Goal: Task Accomplishment & Management: Manage account settings

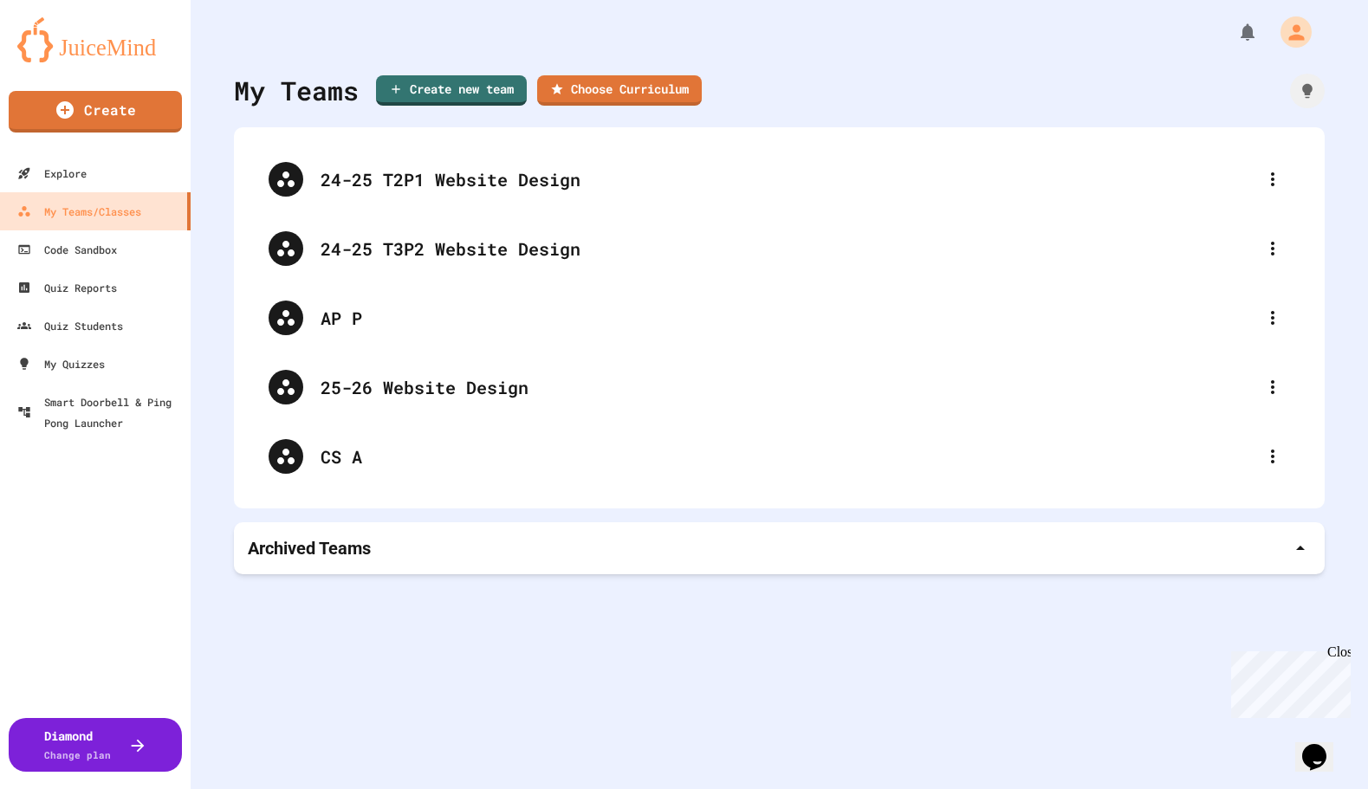
click at [426, 610] on div "My Teams Create new team Choose Curriculum 24-25 T2P1 Website Design 24-25 T3P2…" at bounding box center [779, 394] width 1177 height 789
click at [79, 214] on div "My Teams/Classes" at bounding box center [78, 212] width 127 height 22
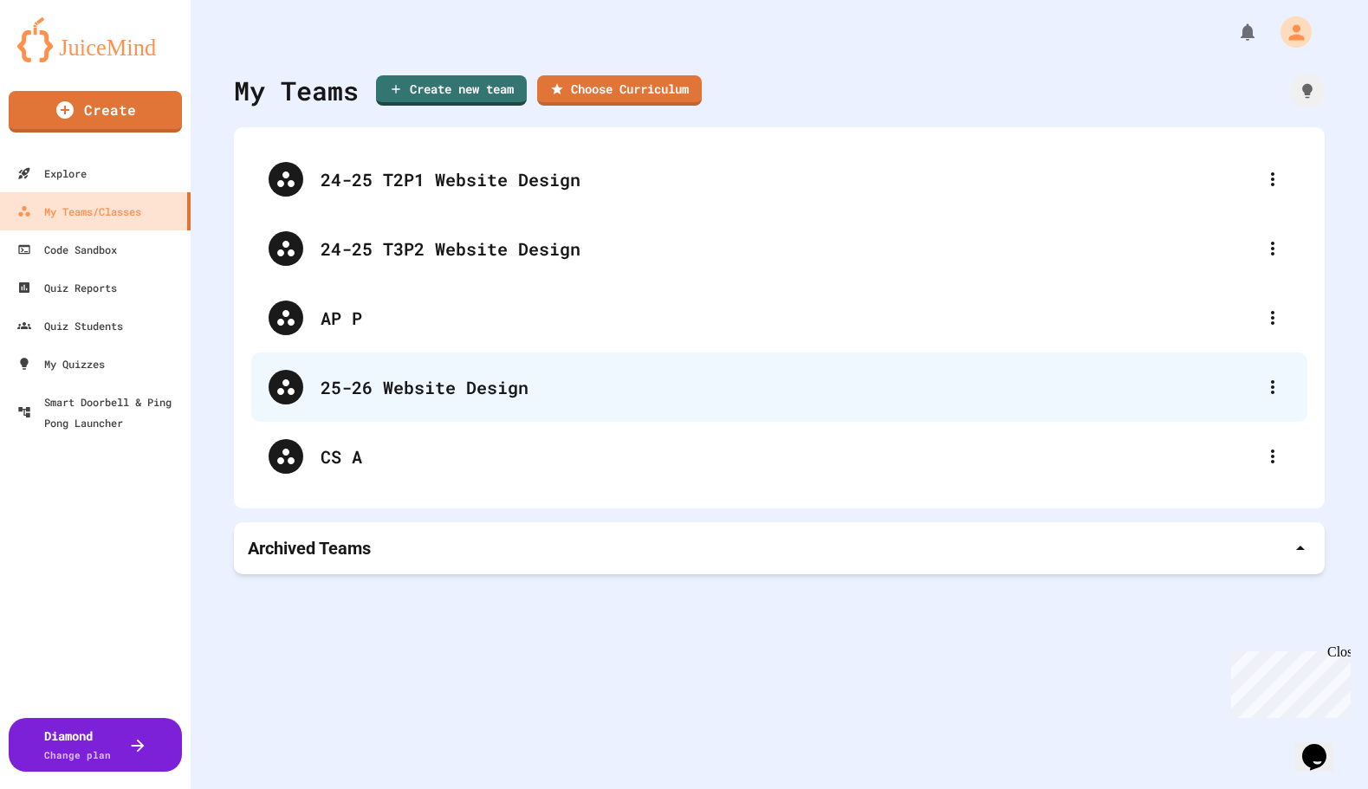
click at [440, 382] on div "25-26 Website Design" at bounding box center [788, 387] width 935 height 26
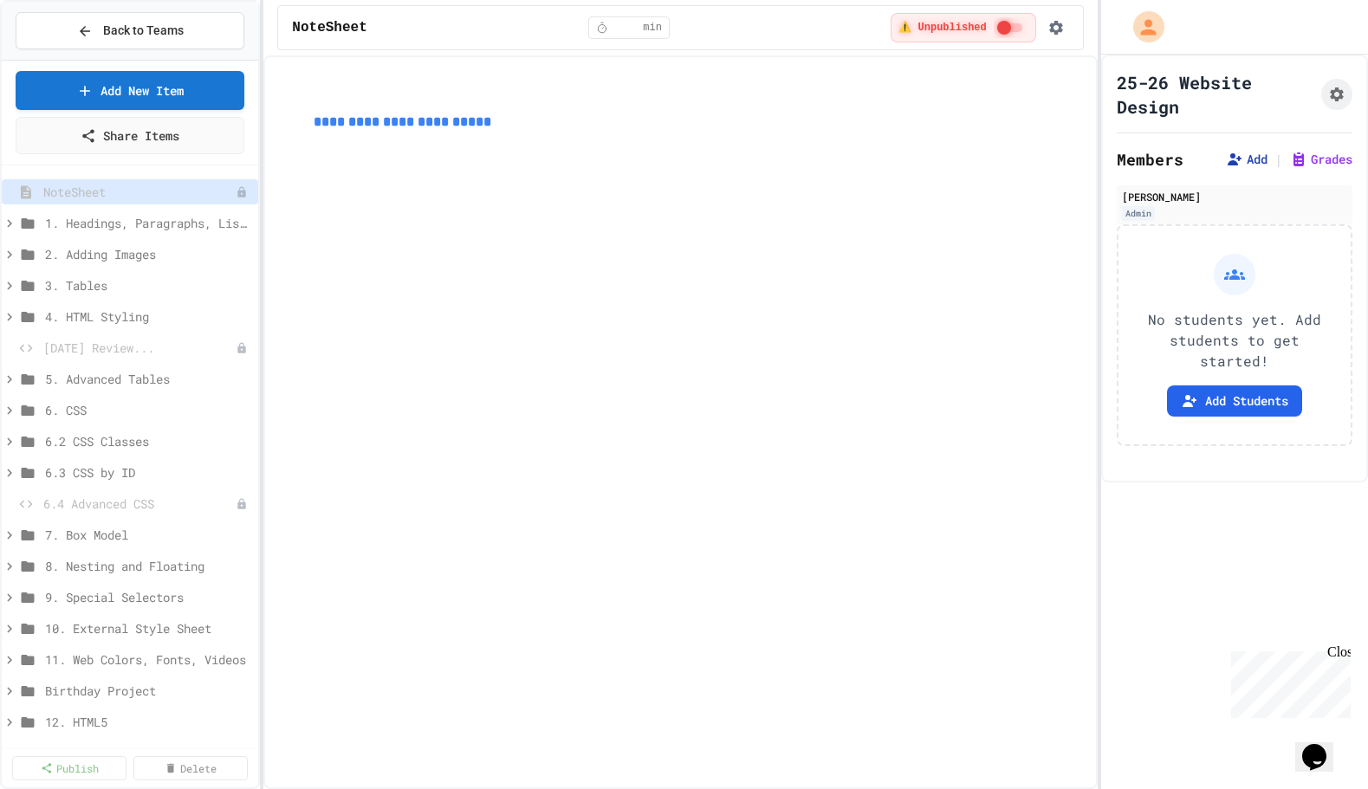
click at [1231, 158] on button "Add" at bounding box center [1247, 159] width 42 height 17
click at [133, 41] on button "Back to Teams" at bounding box center [130, 30] width 229 height 37
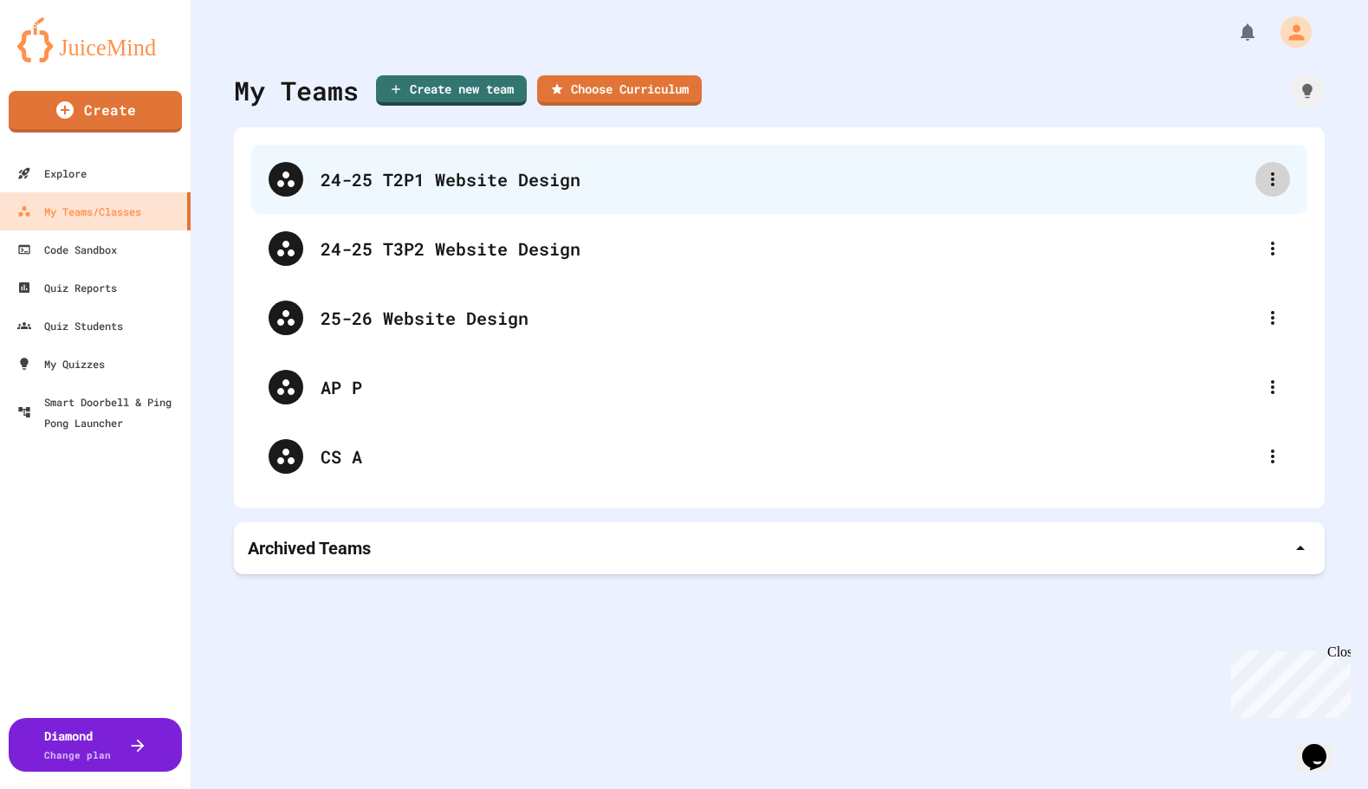
click at [1262, 175] on icon at bounding box center [1272, 179] width 21 height 21
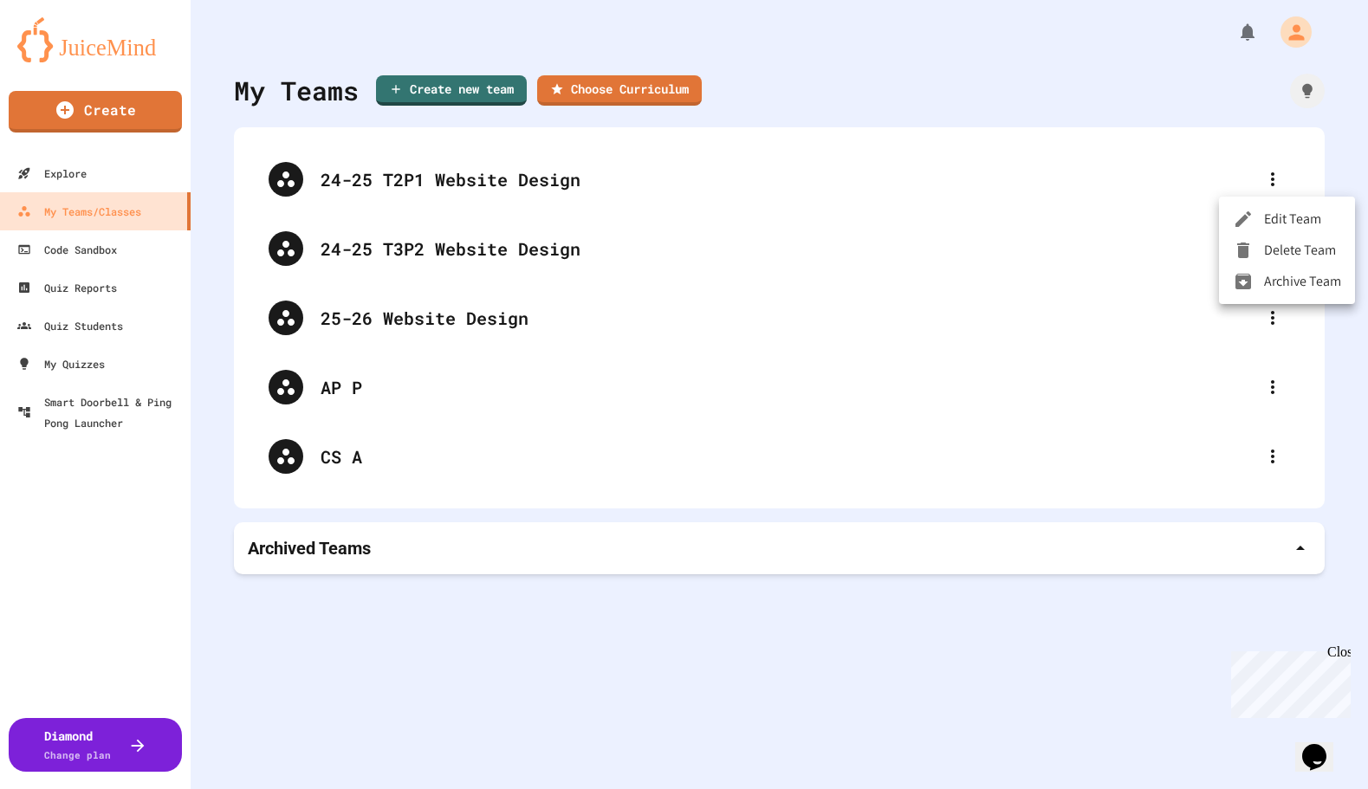
click at [1287, 284] on li "Archive Team" at bounding box center [1287, 281] width 136 height 31
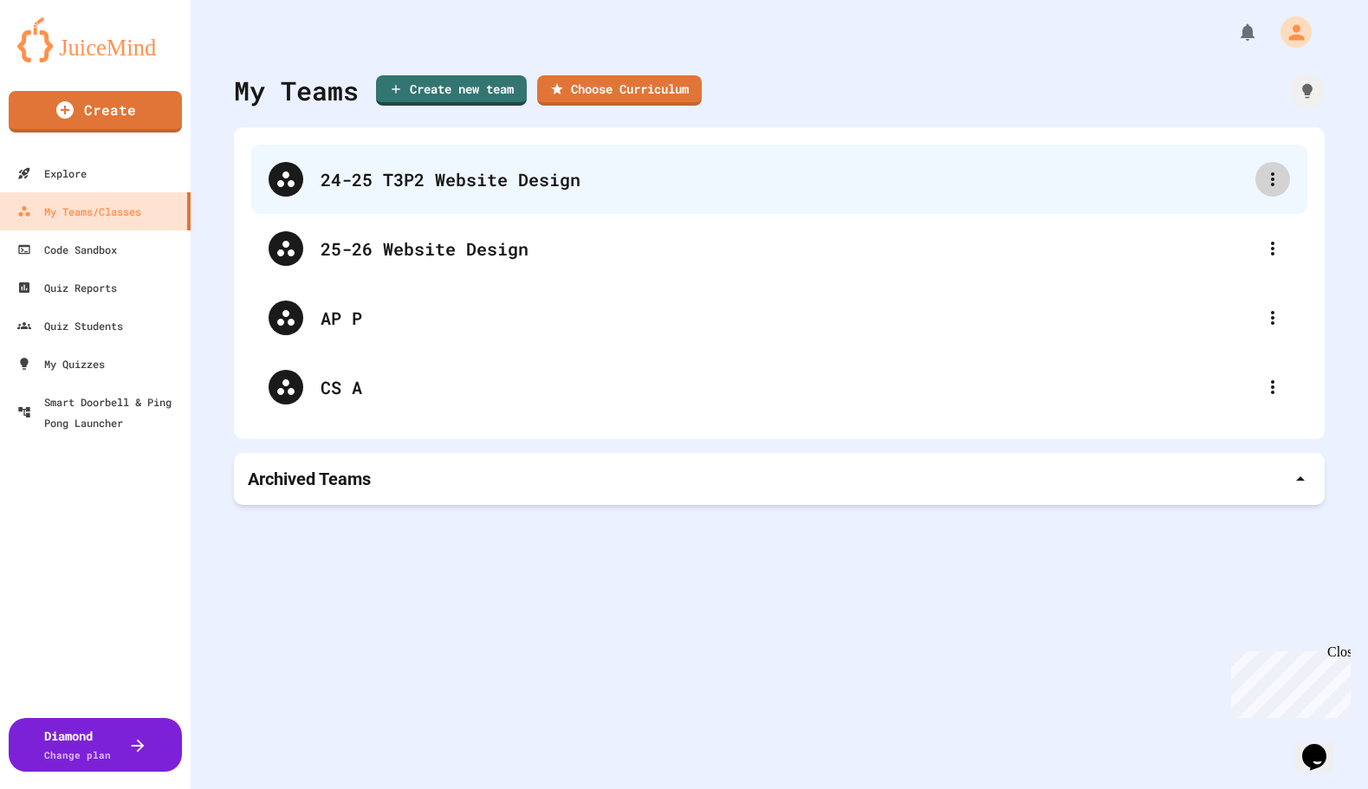
click at [1265, 164] on div at bounding box center [1272, 179] width 35 height 35
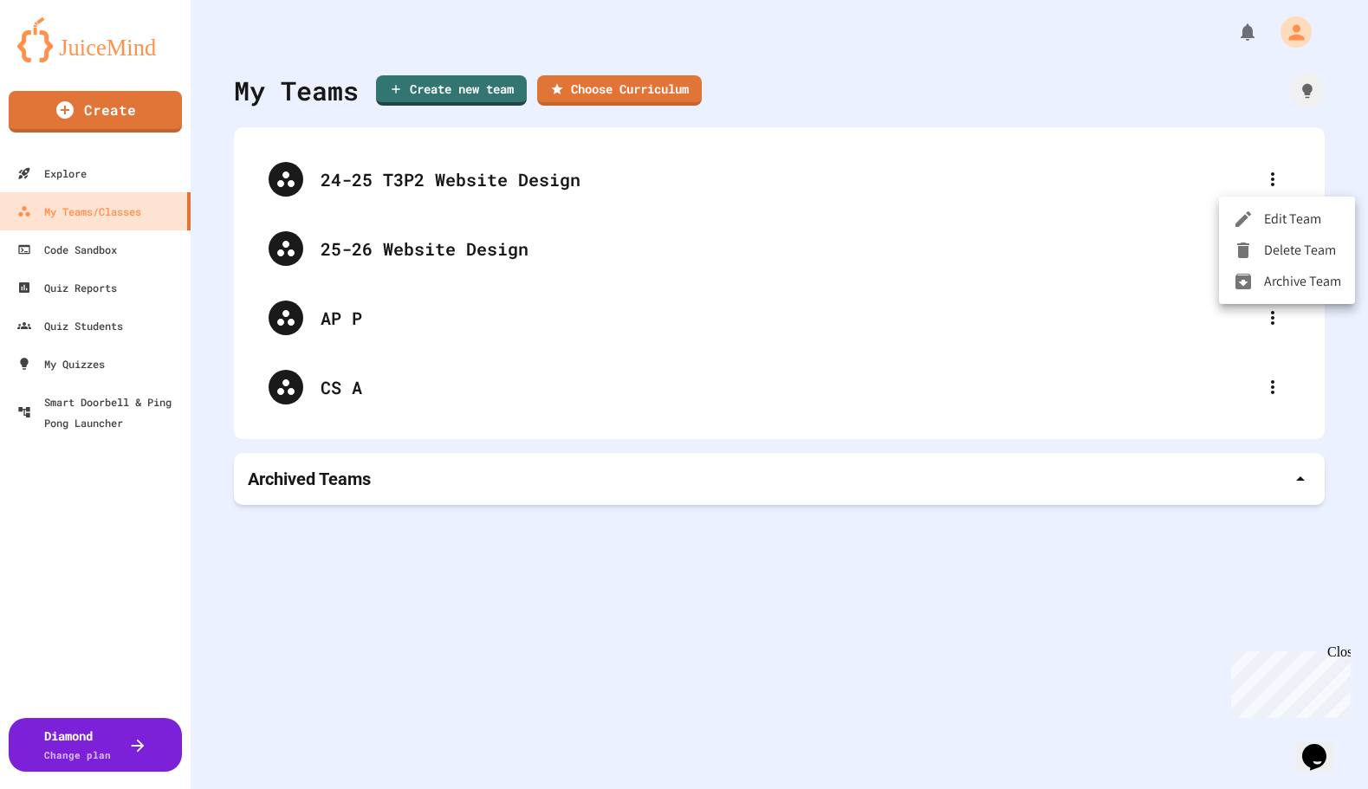
click at [1308, 275] on li "Archive Team" at bounding box center [1287, 281] width 136 height 31
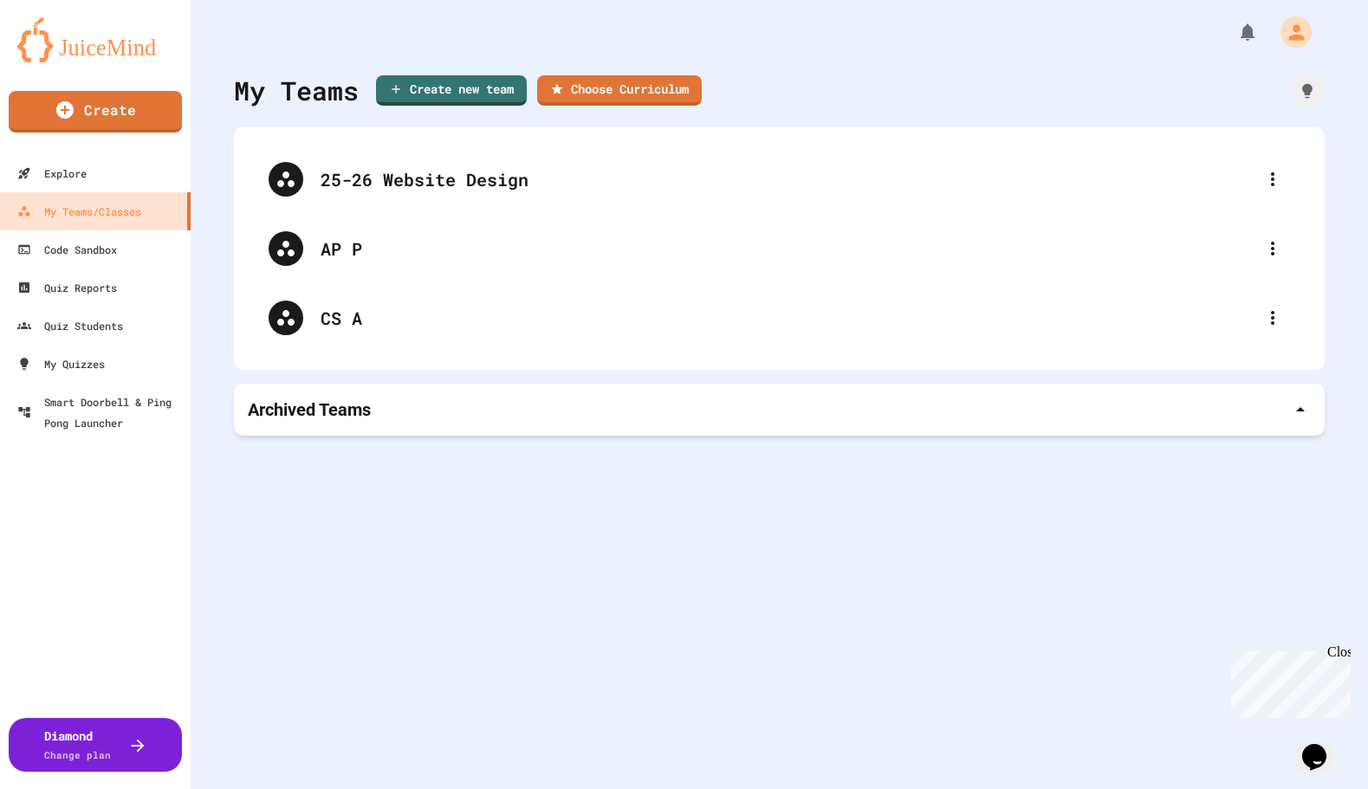
click at [625, 529] on div "My Teams Create new team Choose Curriculum 25-26 Website Design AP P CS A Archi…" at bounding box center [779, 394] width 1177 height 789
click at [522, 547] on div "My Teams Create new team Choose Curriculum 25-26 Website Design AP P CS A Archi…" at bounding box center [779, 394] width 1177 height 789
